Goal: Task Accomplishment & Management: Manage account settings

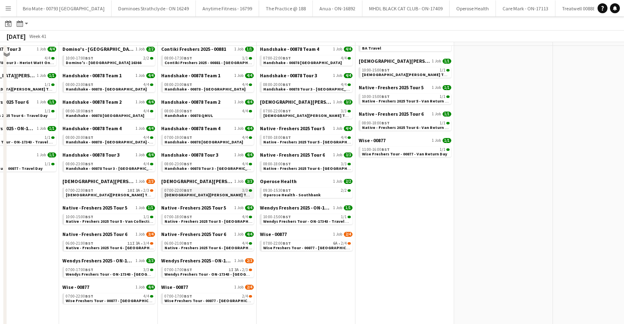
scroll to position [166, 0]
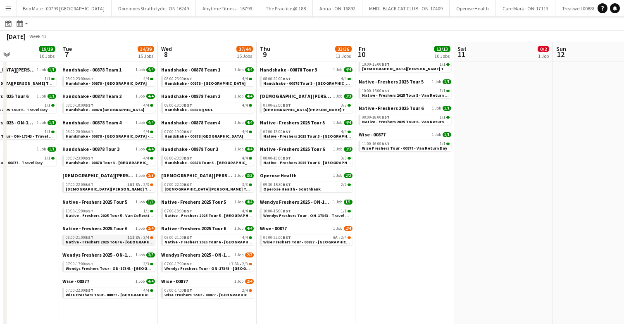
click at [113, 240] on span "Native - Freshers 2025 Tour 6 - [GEOGRAPHIC_DATA] Day 1" at bounding box center [122, 241] width 112 height 5
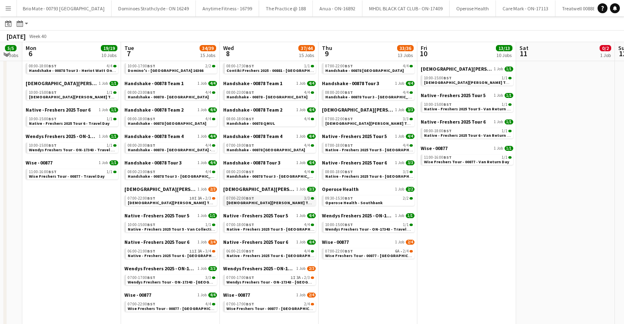
scroll to position [156, 0]
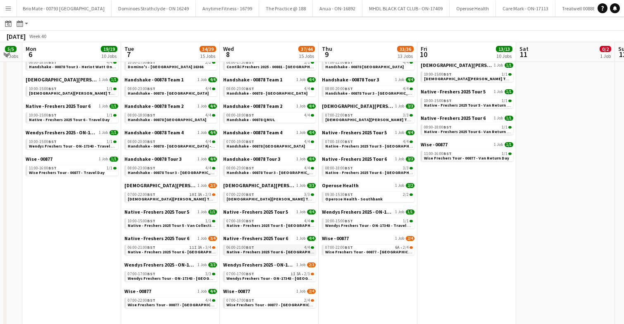
click at [273, 251] on span "Native - Freshers 2025 Tour 6 - [GEOGRAPHIC_DATA] Day 2" at bounding box center [282, 251] width 112 height 5
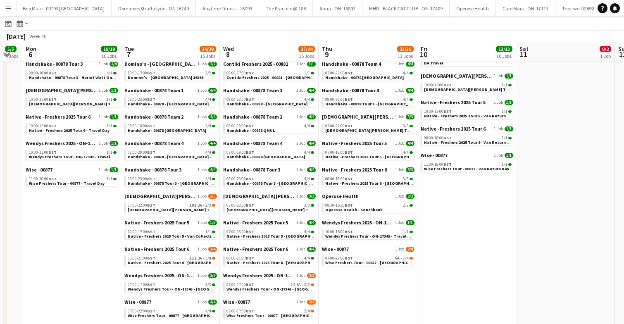
scroll to position [145, 0]
click at [257, 261] on span "Native - Freshers 2025 Tour 6 - [GEOGRAPHIC_DATA] Day 2" at bounding box center [282, 262] width 112 height 5
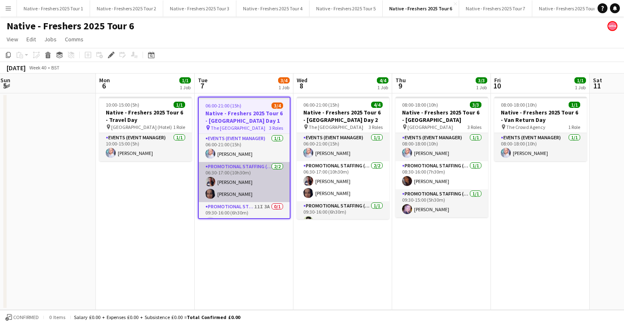
scroll to position [0, 302]
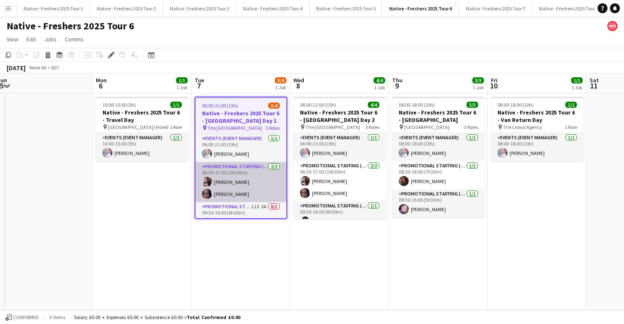
click at [249, 184] on app-card-role "Promotional Staffing (Brand Ambassadors) 2/2 06:30-17:00 (10h30m) Dan Strasters…" at bounding box center [240, 182] width 91 height 40
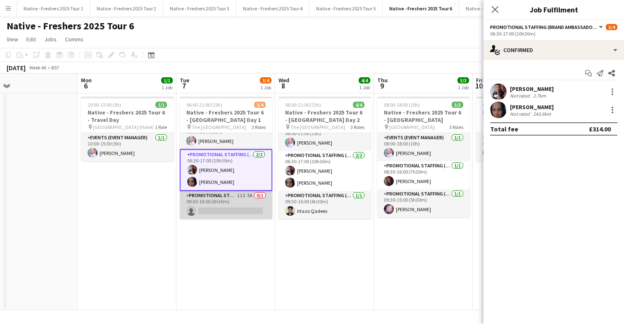
scroll to position [0, 0]
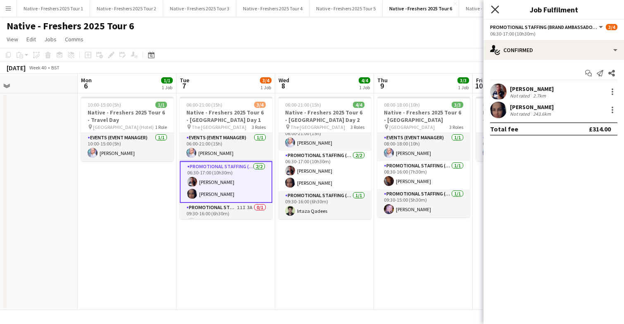
click at [494, 11] on icon "Close pop-in" at bounding box center [495, 9] width 8 height 8
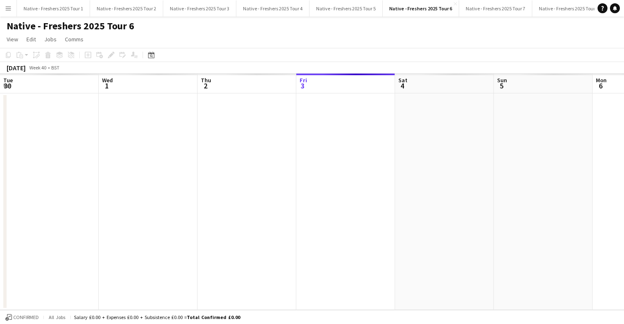
scroll to position [0, 284]
